Goal: Check status

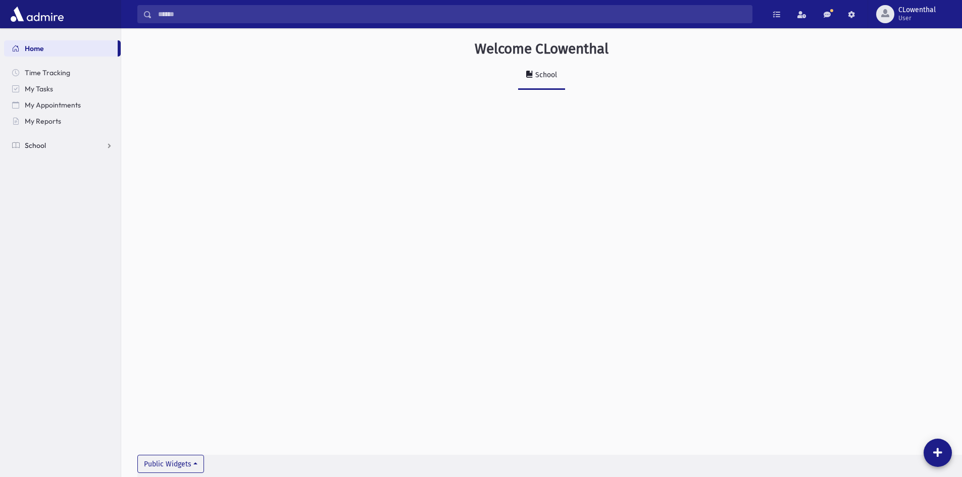
click at [64, 148] on link "School" at bounding box center [62, 145] width 117 height 16
click at [64, 163] on link "Students" at bounding box center [62, 161] width 117 height 16
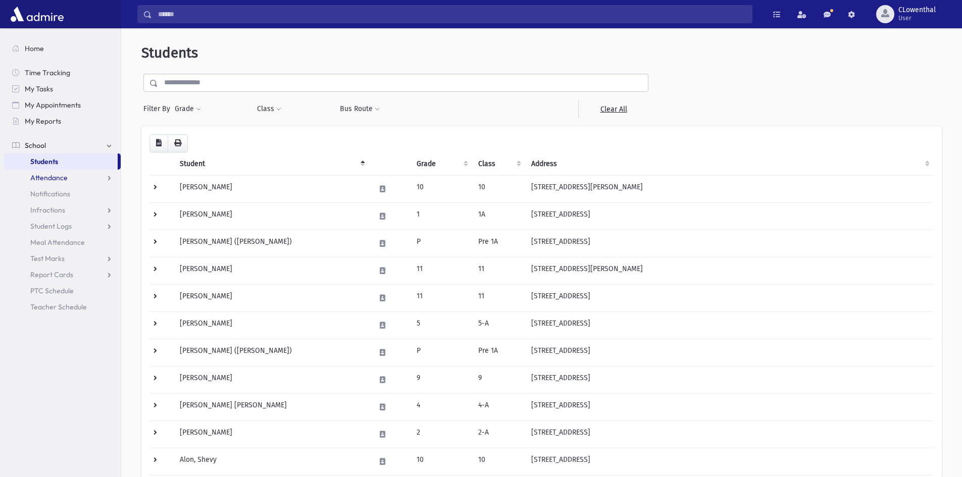
click at [68, 178] on link "Attendance" at bounding box center [62, 178] width 117 height 16
click at [63, 194] on link "Entry" at bounding box center [62, 194] width 117 height 16
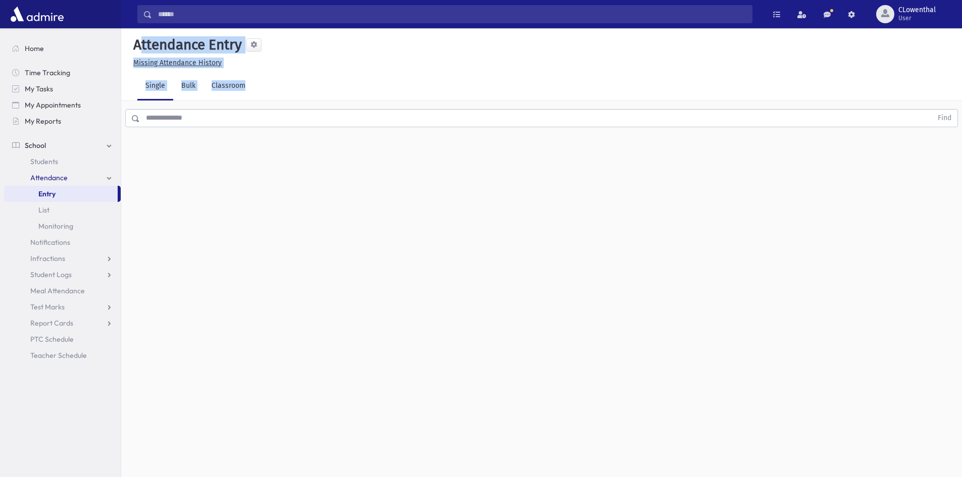
drag, startPoint x: 136, startPoint y: 44, endPoint x: 293, endPoint y: 91, distance: 164.5
click at [293, 91] on div "Attendance Entry Missing Attendance History Single Bulk Classroom Find 0 record…" at bounding box center [541, 252] width 840 height 449
click at [293, 78] on div "Single Bulk Classroom" at bounding box center [549, 86] width 824 height 28
